Goal: Information Seeking & Learning: Learn about a topic

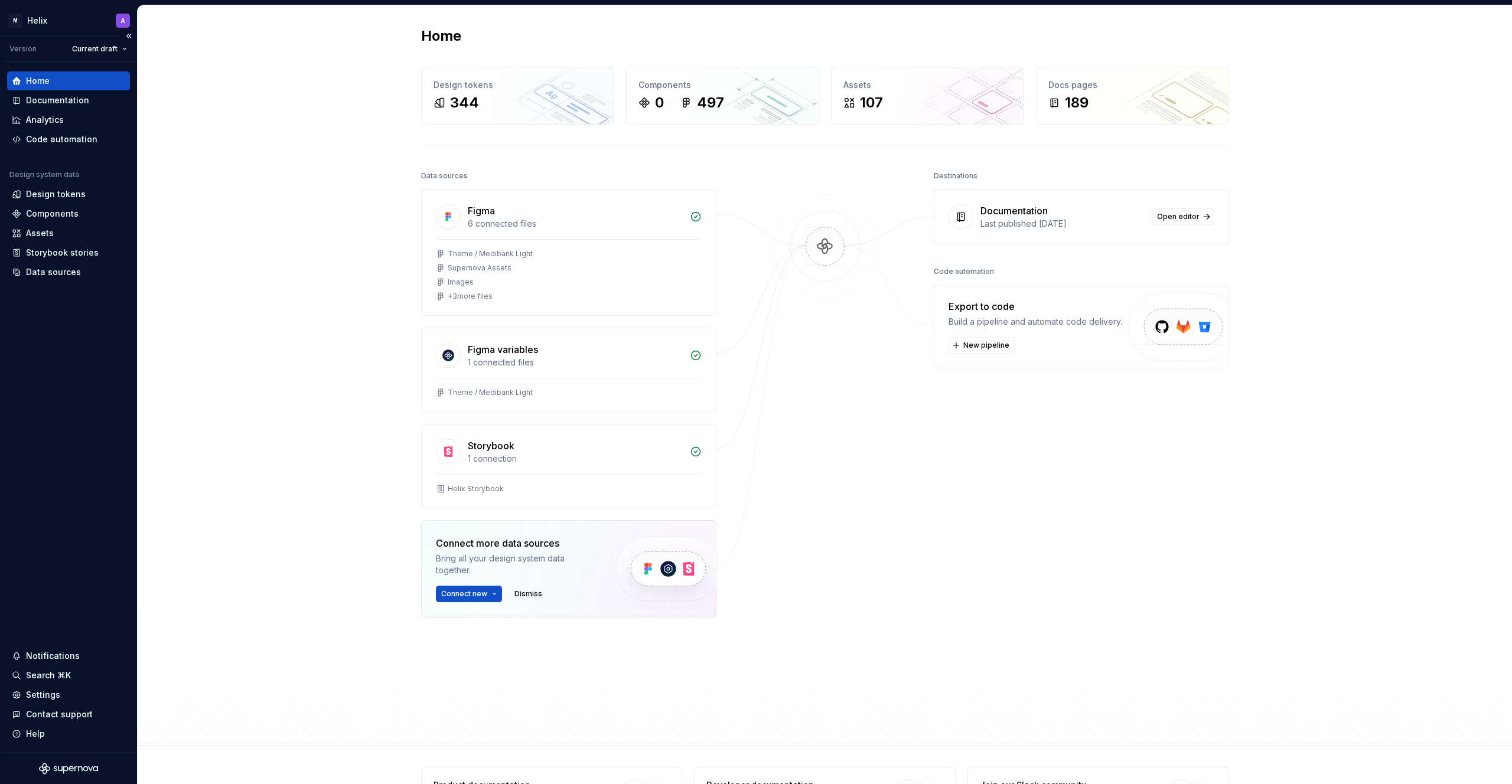
click at [45, 149] on div "Home Documentation Analytics Code automation Design system data Design tokens C…" at bounding box center [68, 176] width 123 height 210
click at [55, 81] on div "Home" at bounding box center [68, 80] width 113 height 12
click at [55, 95] on div "Documentation" at bounding box center [57, 100] width 63 height 12
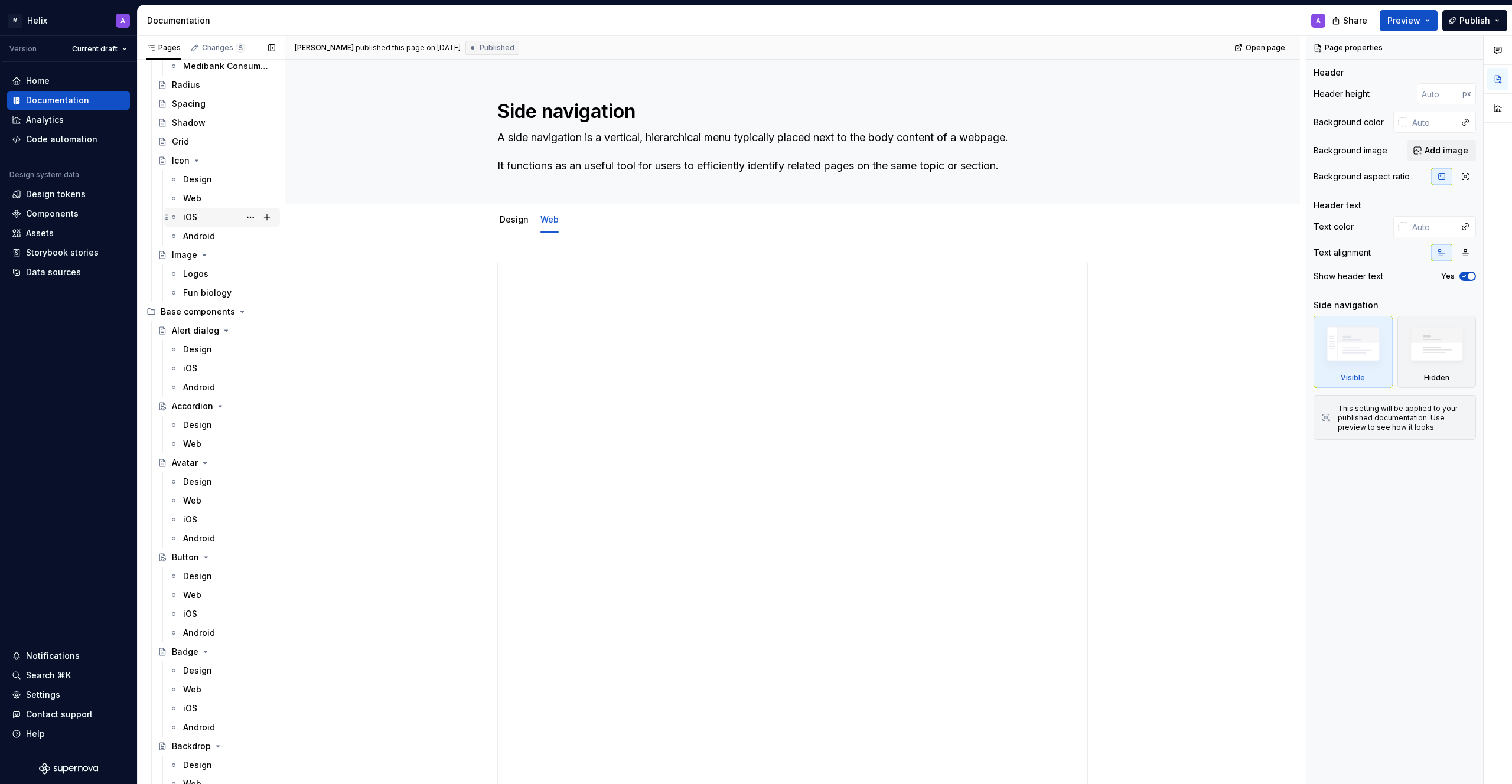
scroll to position [362, 0]
click at [201, 319] on div "Alert dialog" at bounding box center [195, 318] width 47 height 12
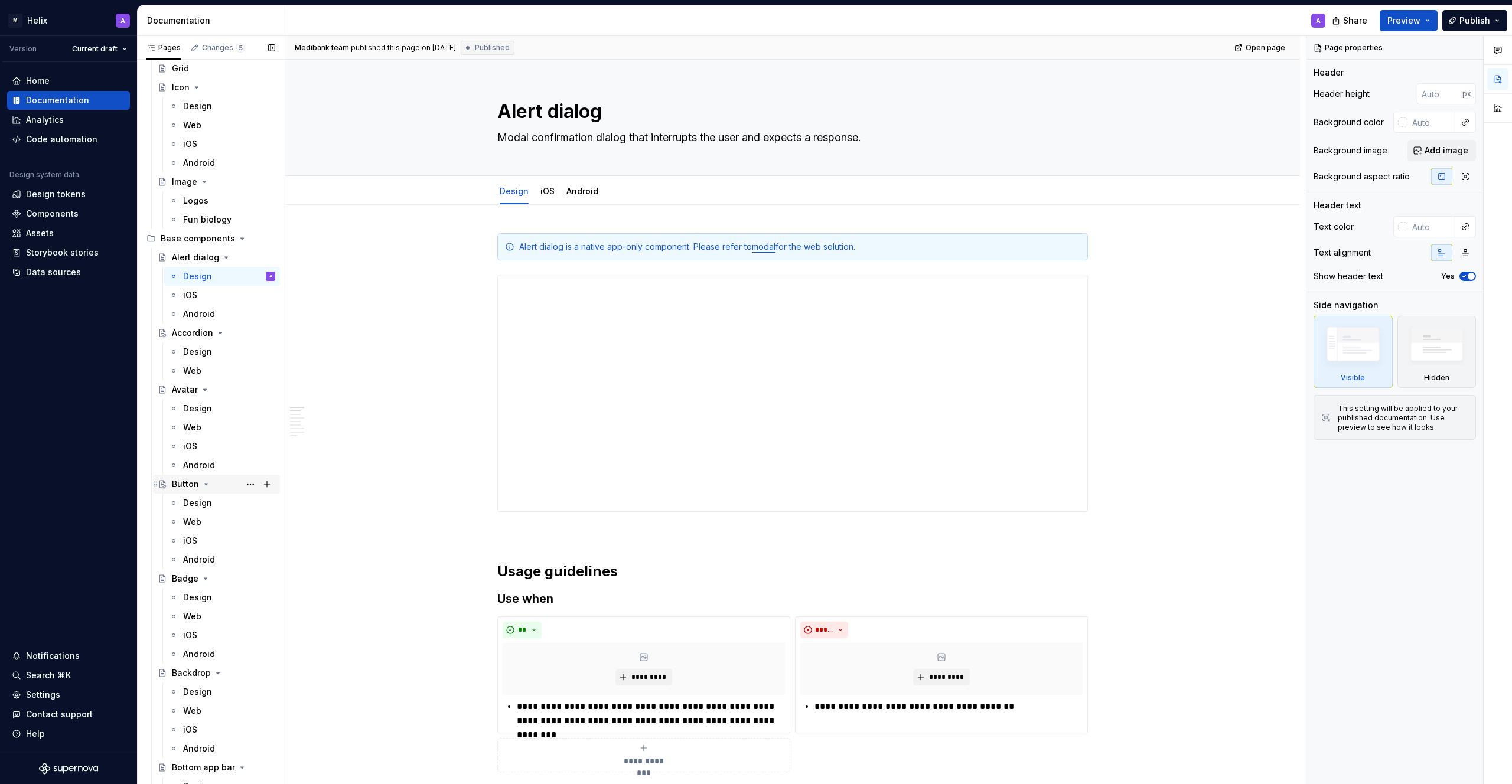
scroll to position [444, 0]
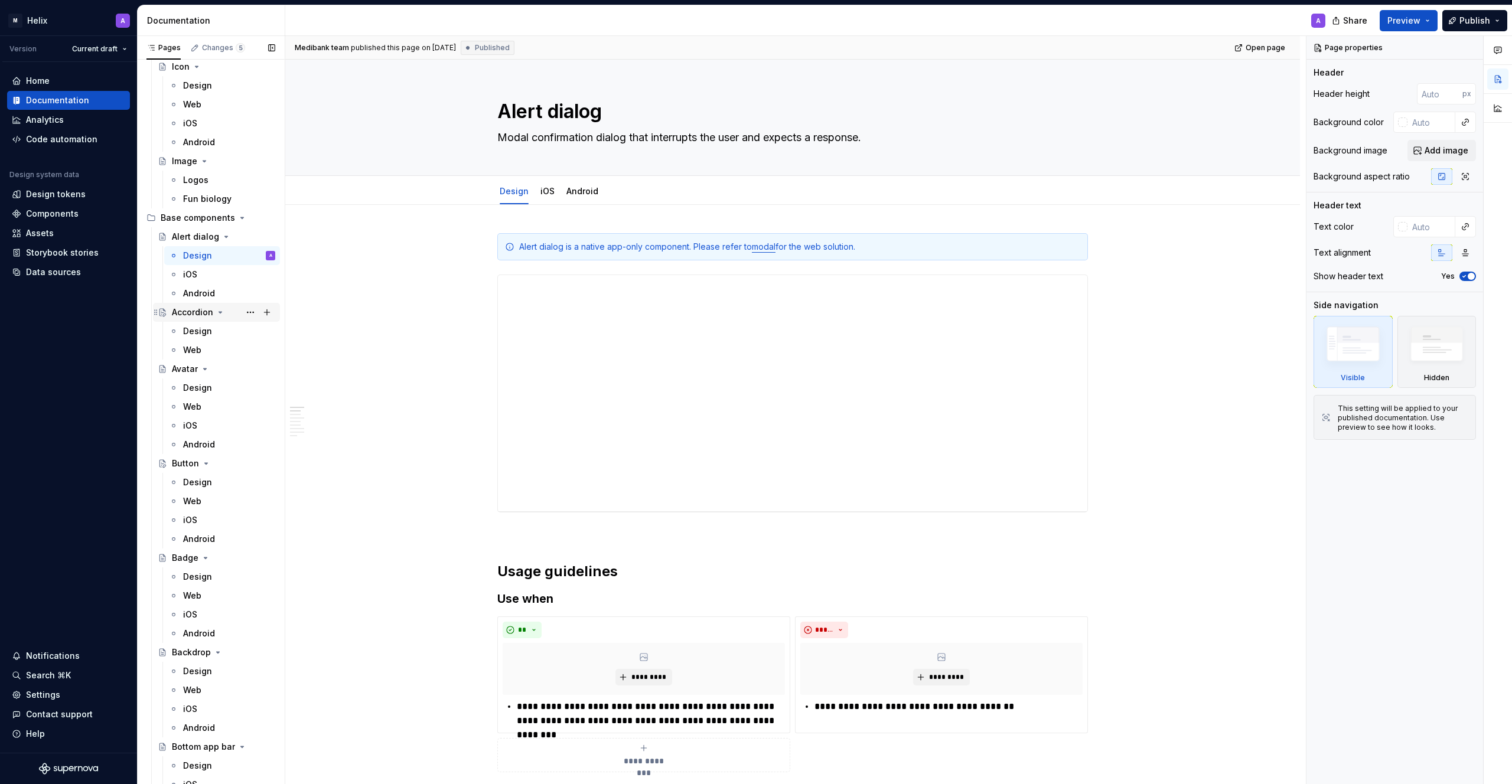
click at [201, 312] on div "Accordion" at bounding box center [192, 312] width 42 height 12
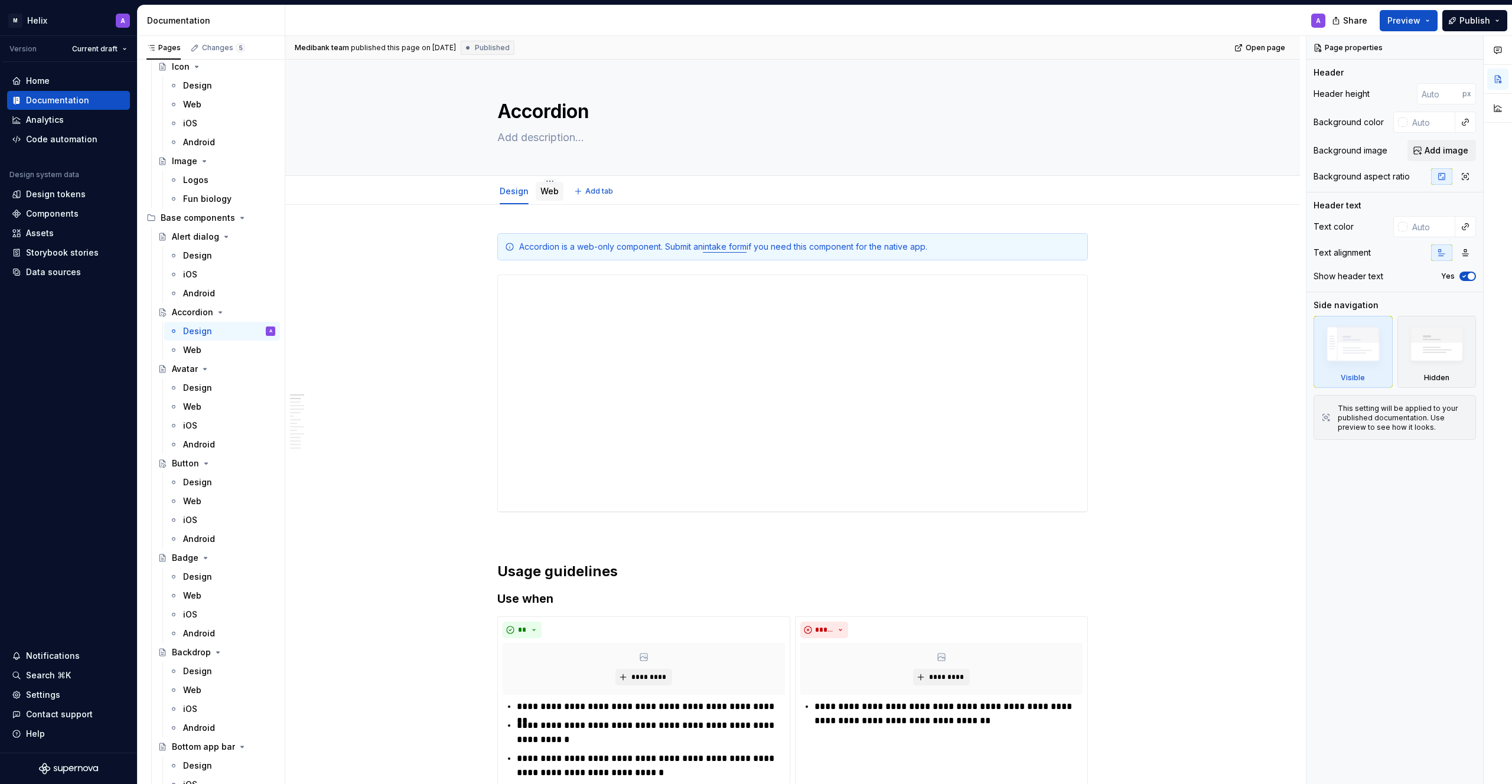
click at [545, 186] on link "Web" at bounding box center [550, 191] width 18 height 10
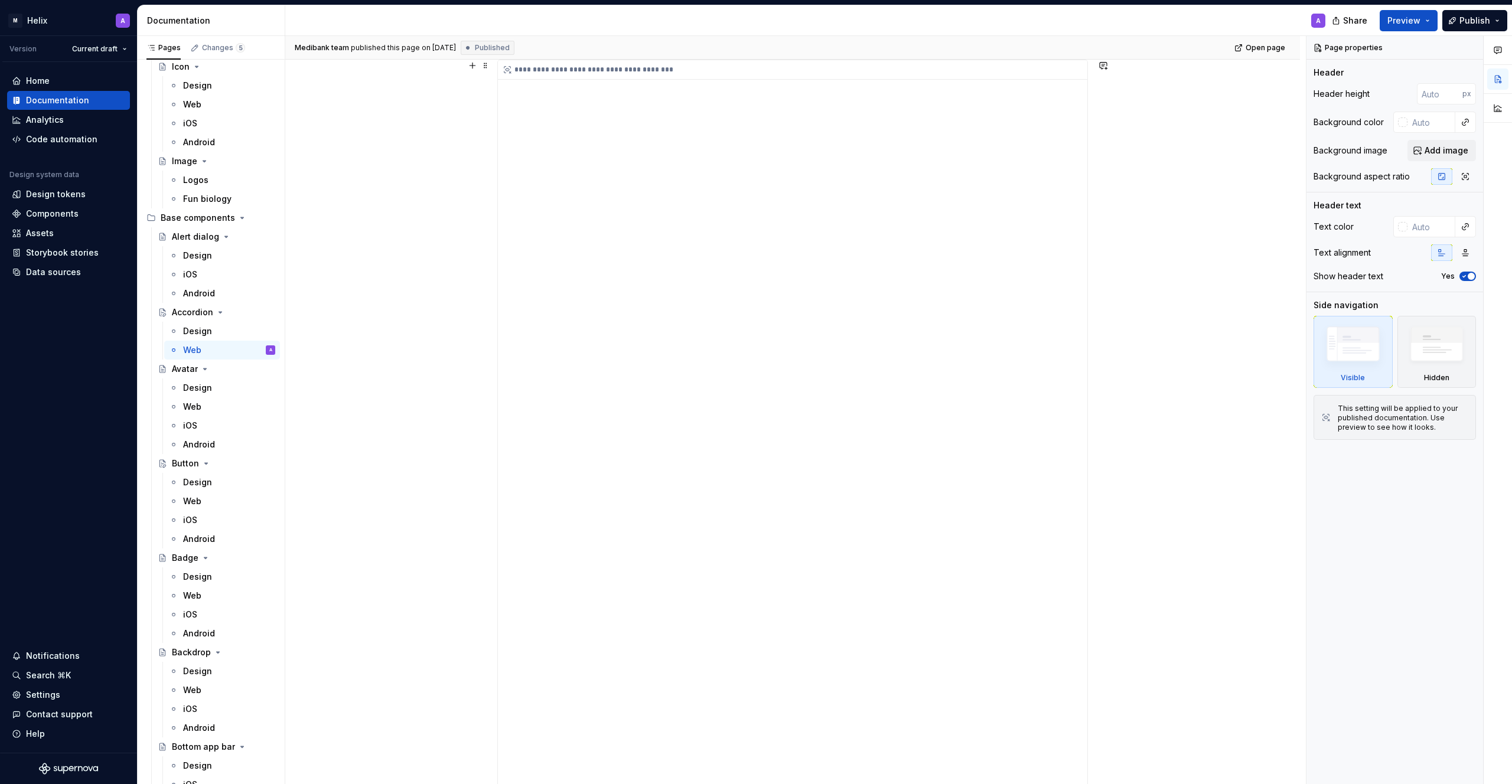
scroll to position [176, 0]
type textarea "*"
